Goal: Find specific page/section: Find specific page/section

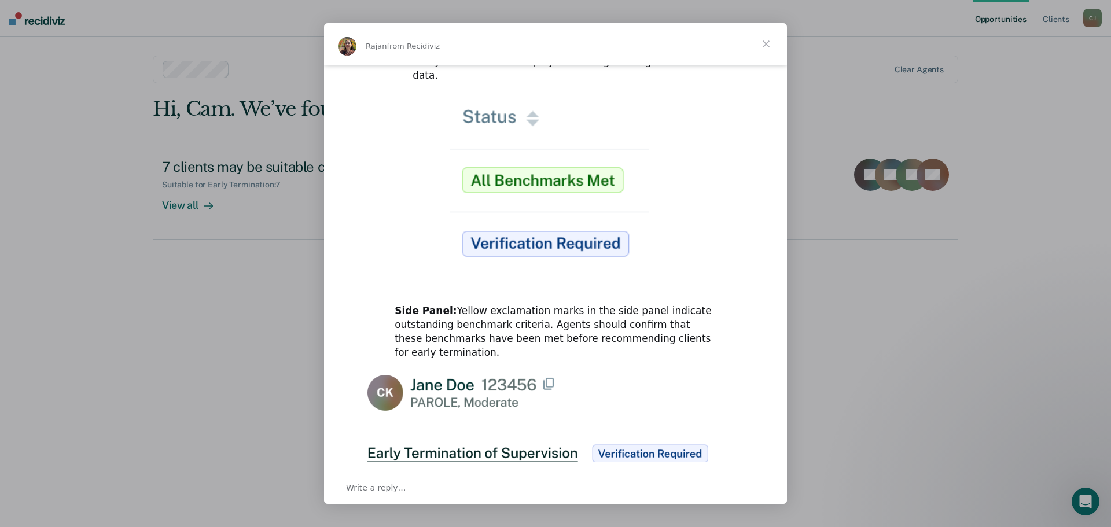
scroll to position [289, 0]
click at [527, 155] on img "Intercom messenger" at bounding box center [555, 191] width 211 height 186
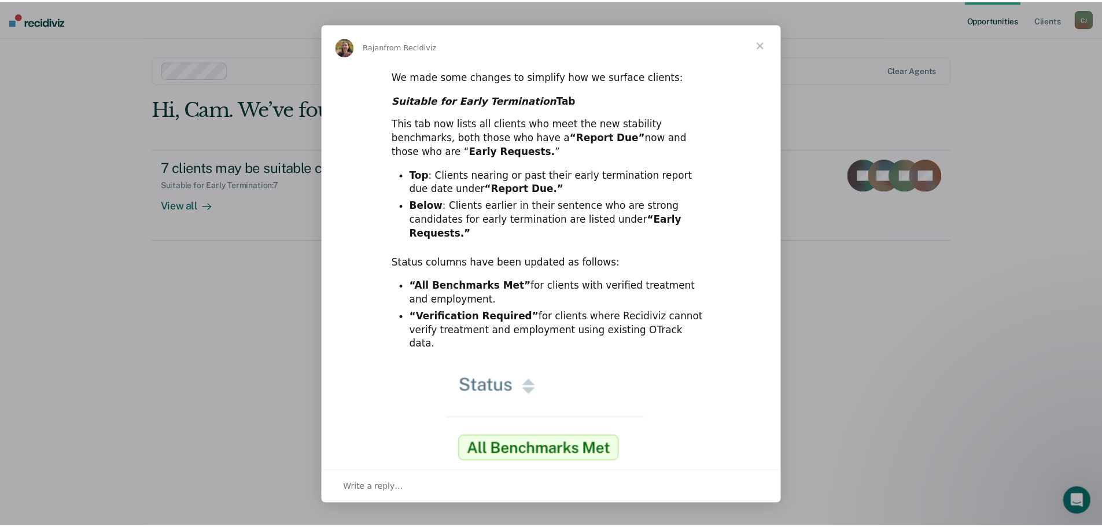
scroll to position [0, 0]
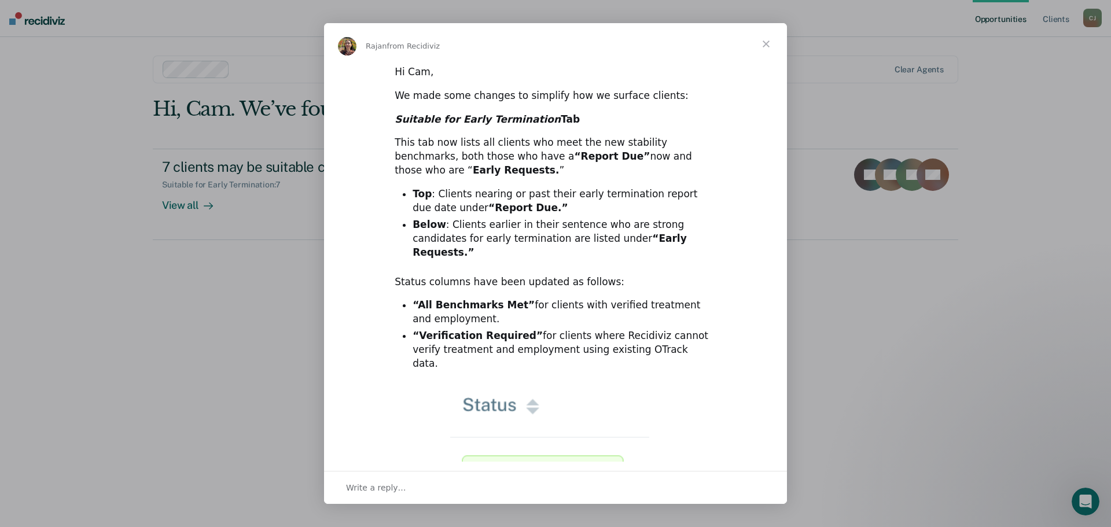
click at [768, 43] on span "Close" at bounding box center [766, 44] width 42 height 42
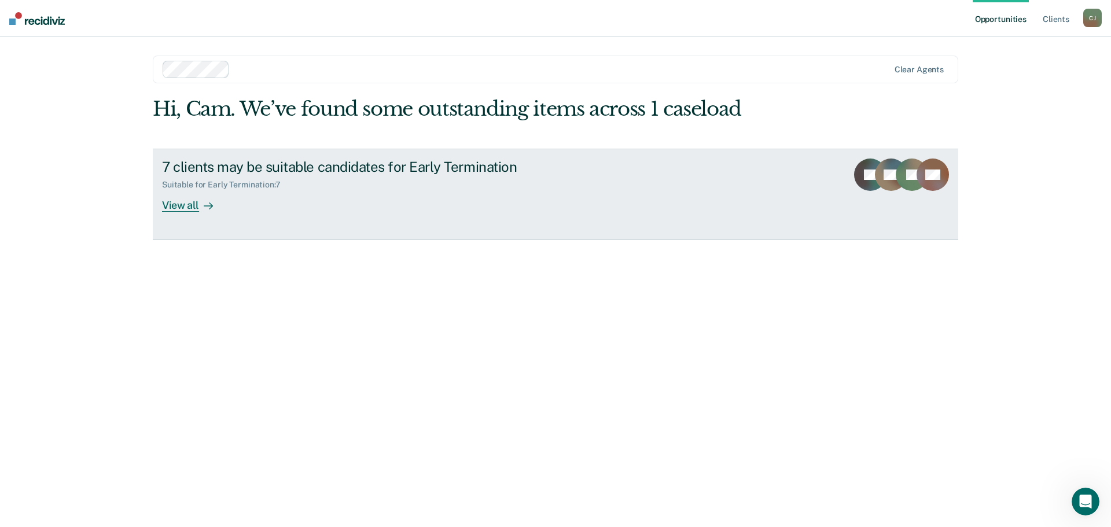
click at [198, 207] on div "View all" at bounding box center [194, 200] width 65 height 23
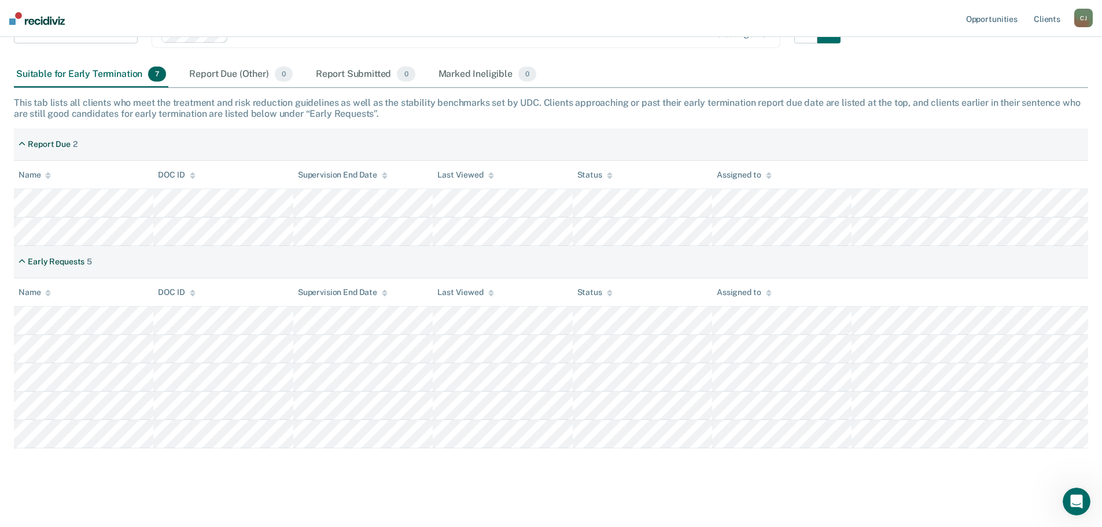
scroll to position [139, 0]
